Goal: Task Accomplishment & Management: Complete application form

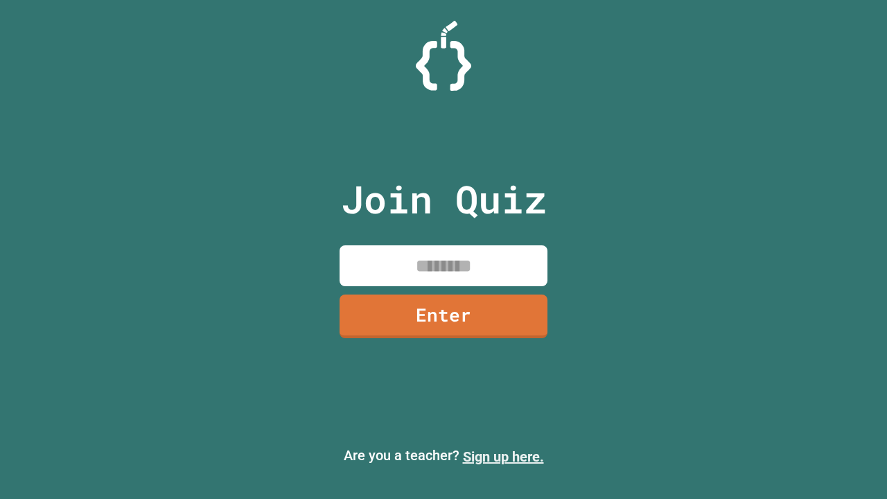
click at [503, 457] on link "Sign up here." at bounding box center [503, 456] width 81 height 17
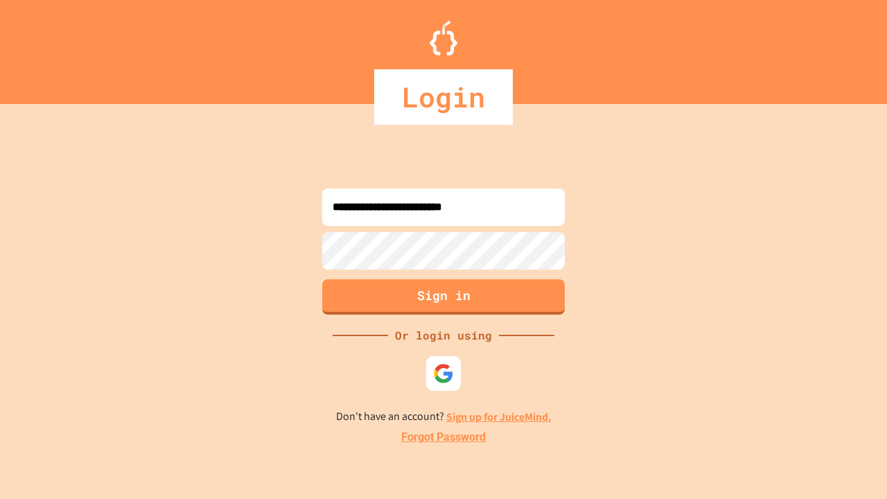
type input "**********"
